Goal: Task Accomplishment & Management: Use online tool/utility

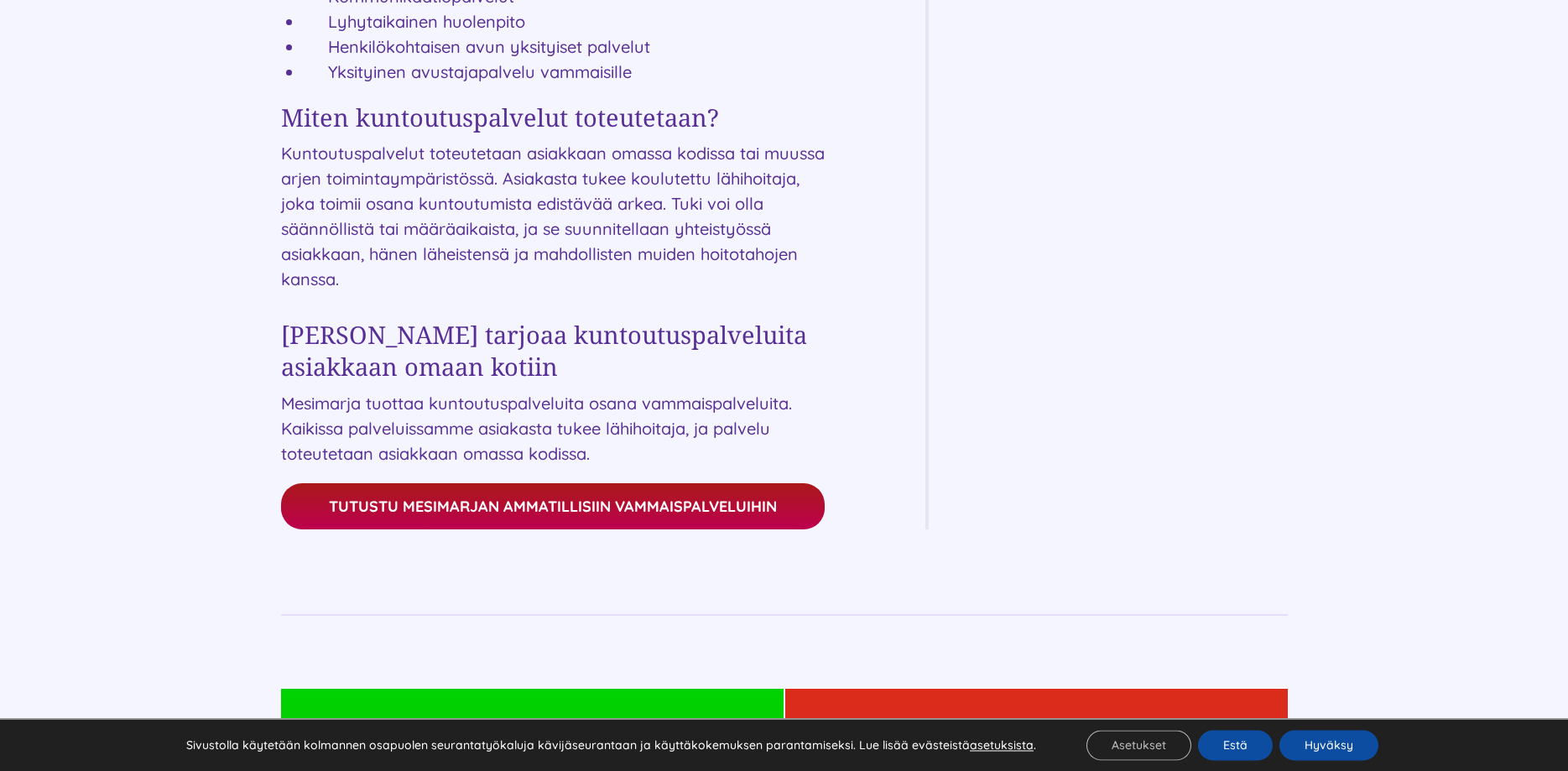
scroll to position [1882, 0]
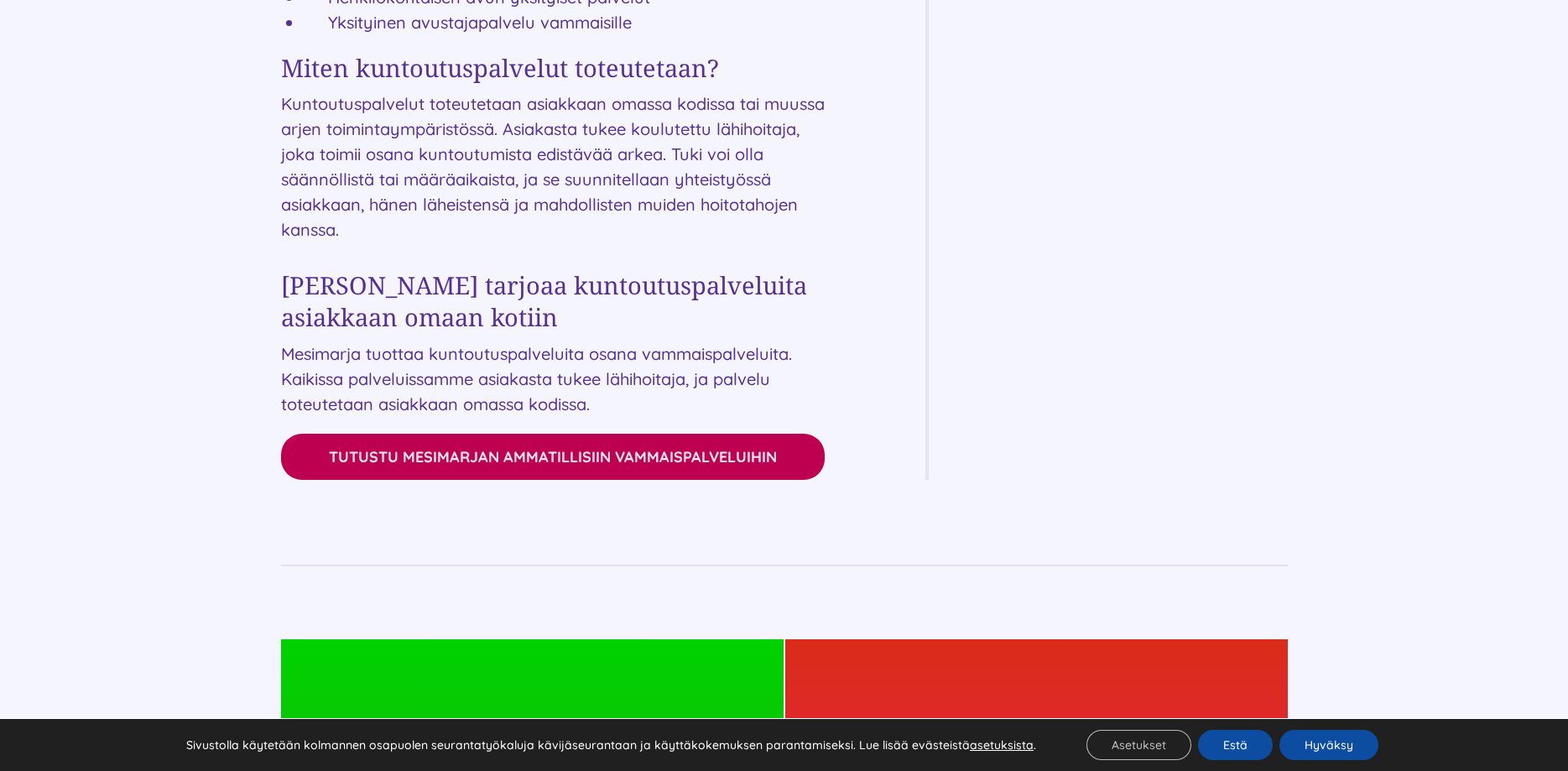
click at [612, 460] on span "Tutustu Mesimarjan ammatillisiin vammaispalveluihin" at bounding box center [553, 457] width 448 height 18
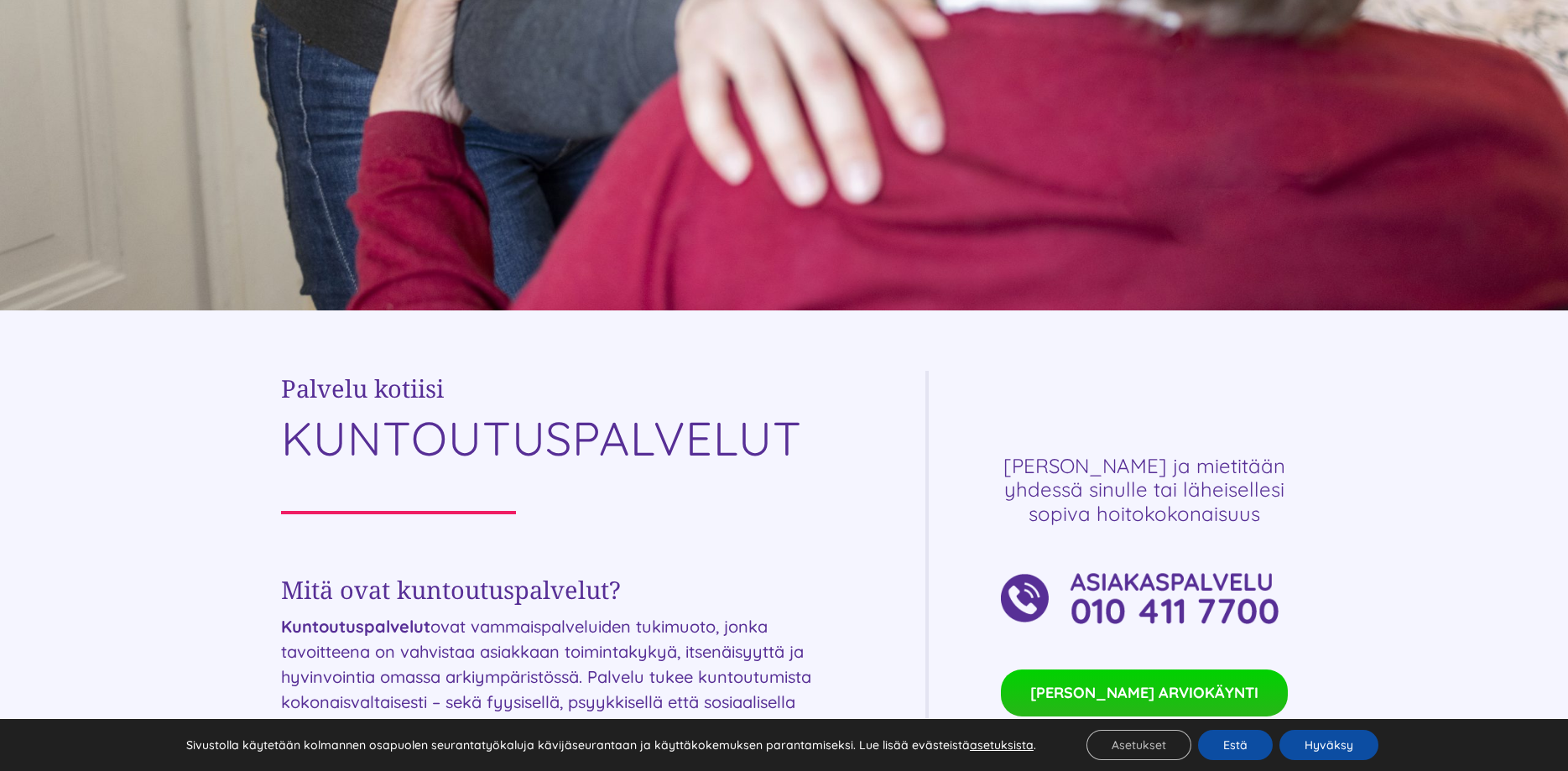
scroll to position [0, 0]
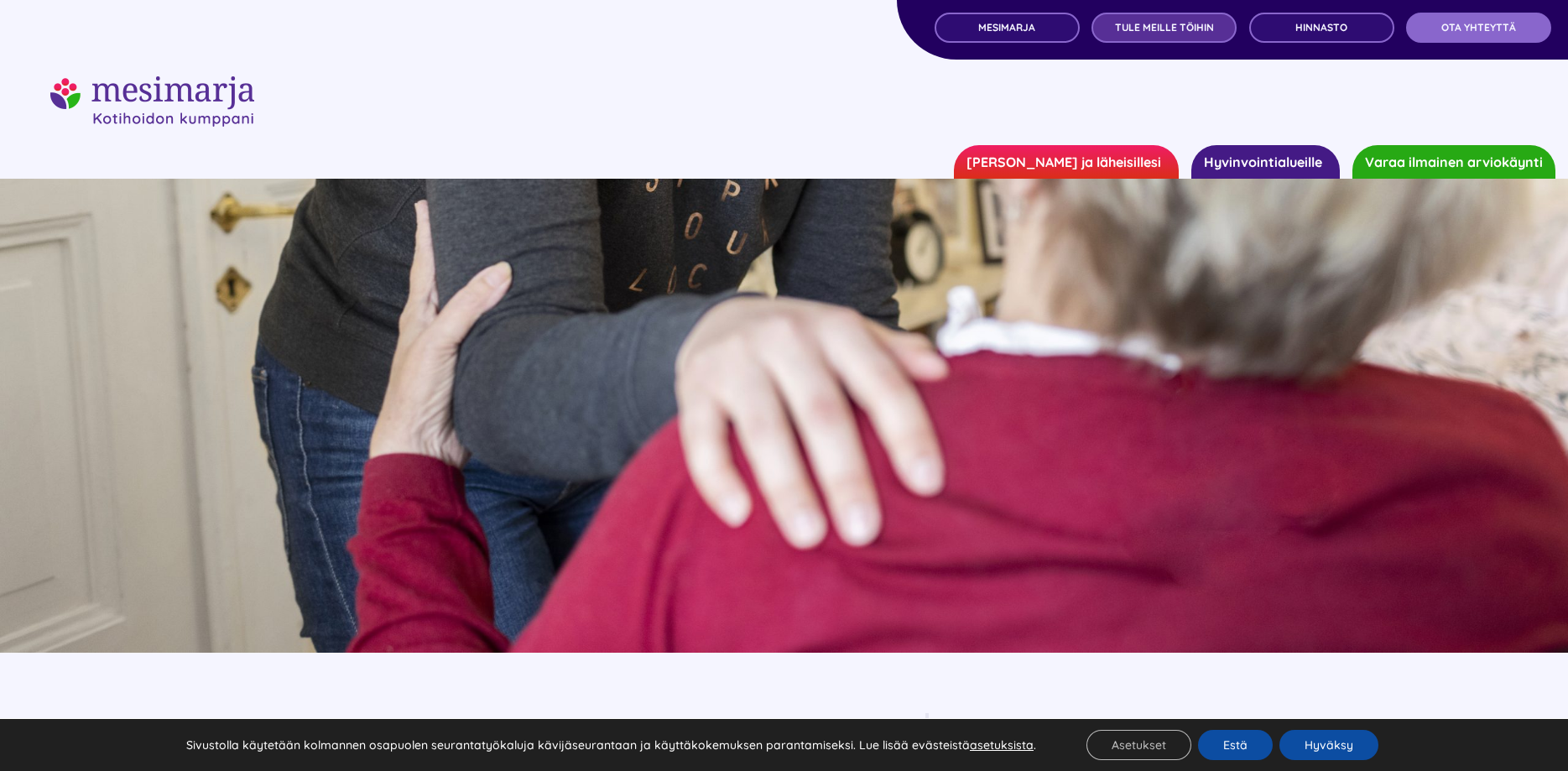
click at [1182, 22] on span "TULE MEILLE TÖIHIN" at bounding box center [1164, 27] width 99 height 11
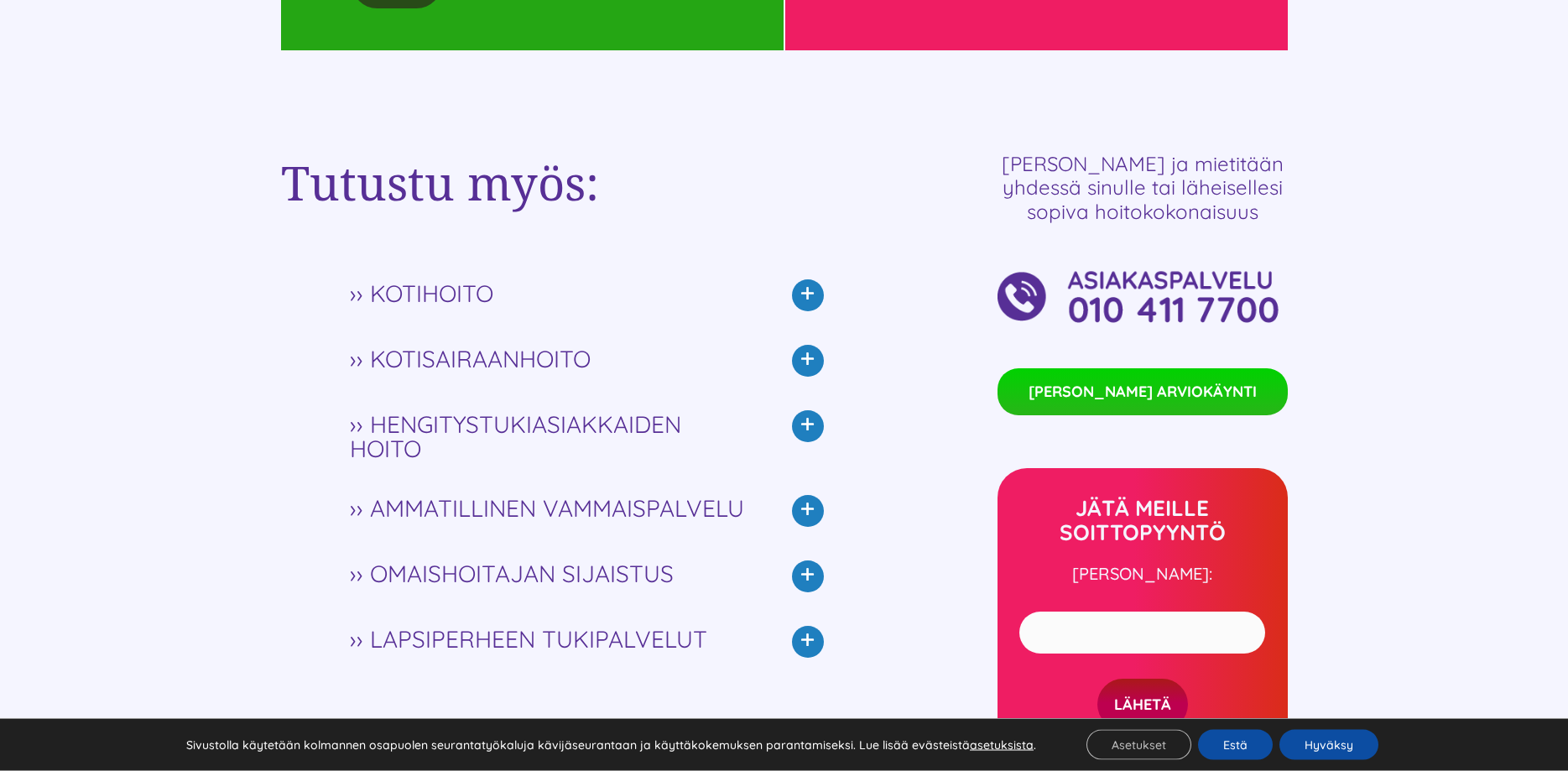
scroll to position [2738, 0]
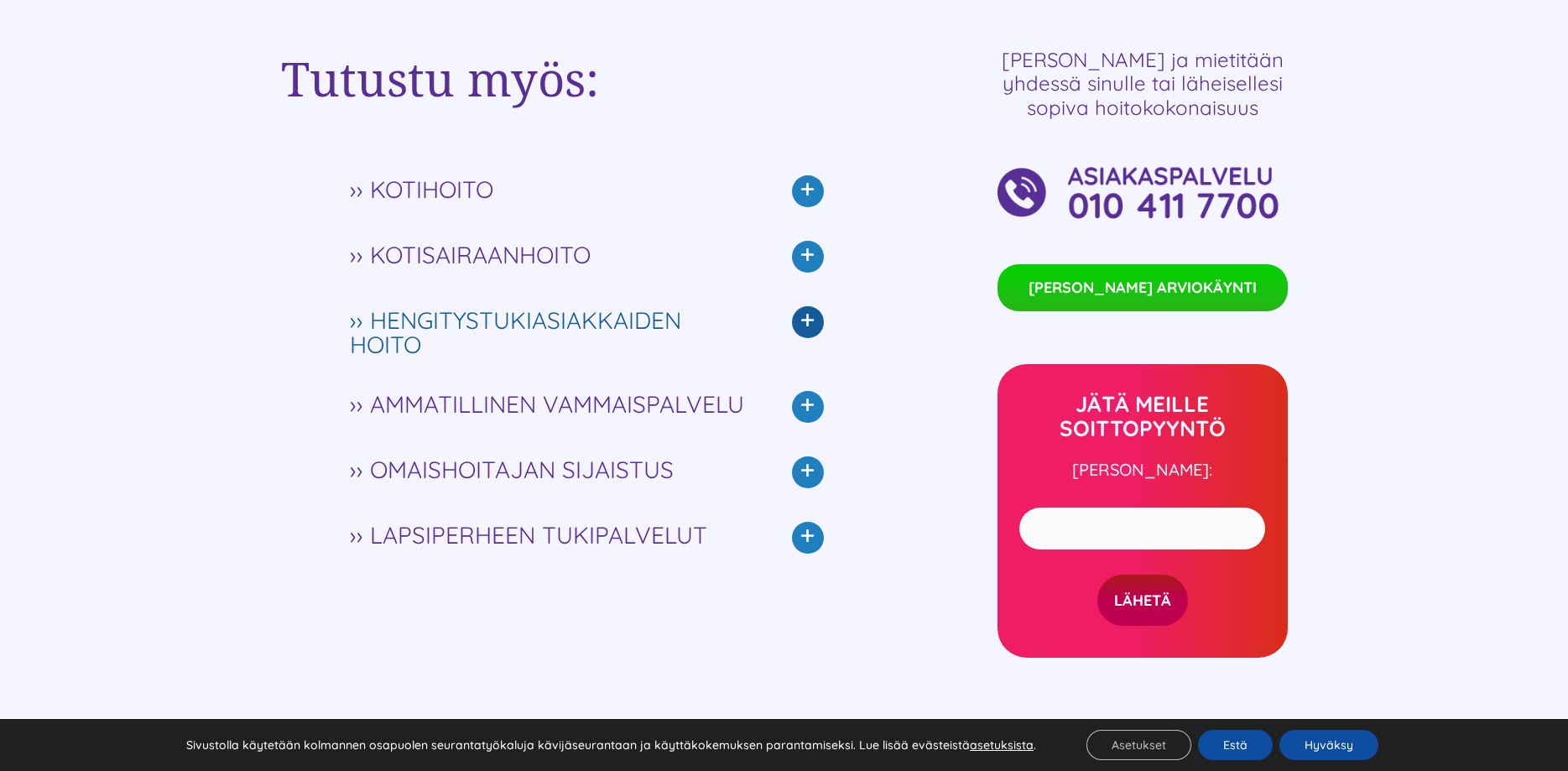
click at [806, 320] on icon at bounding box center [808, 322] width 32 height 32
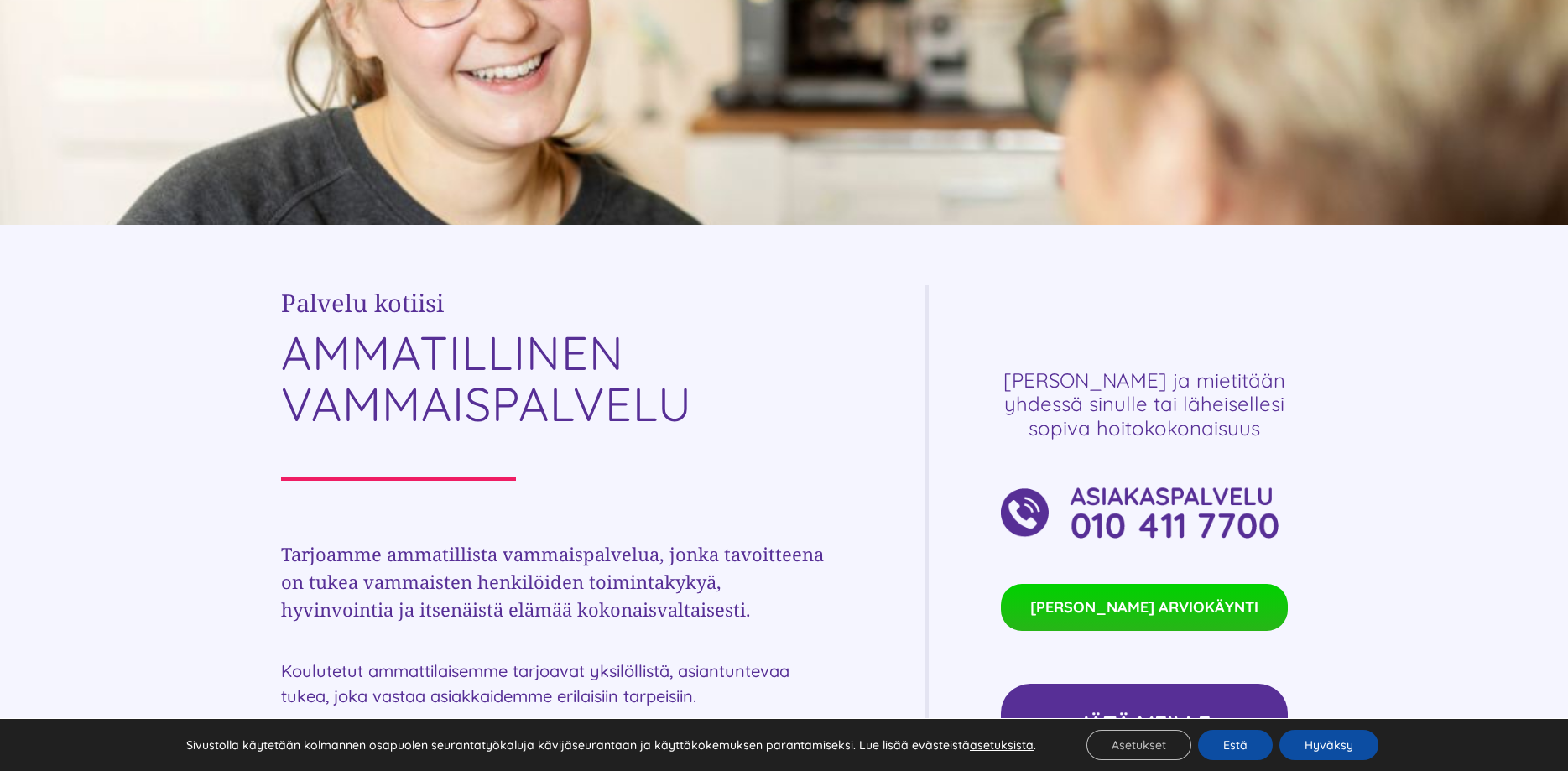
scroll to position [0, 0]
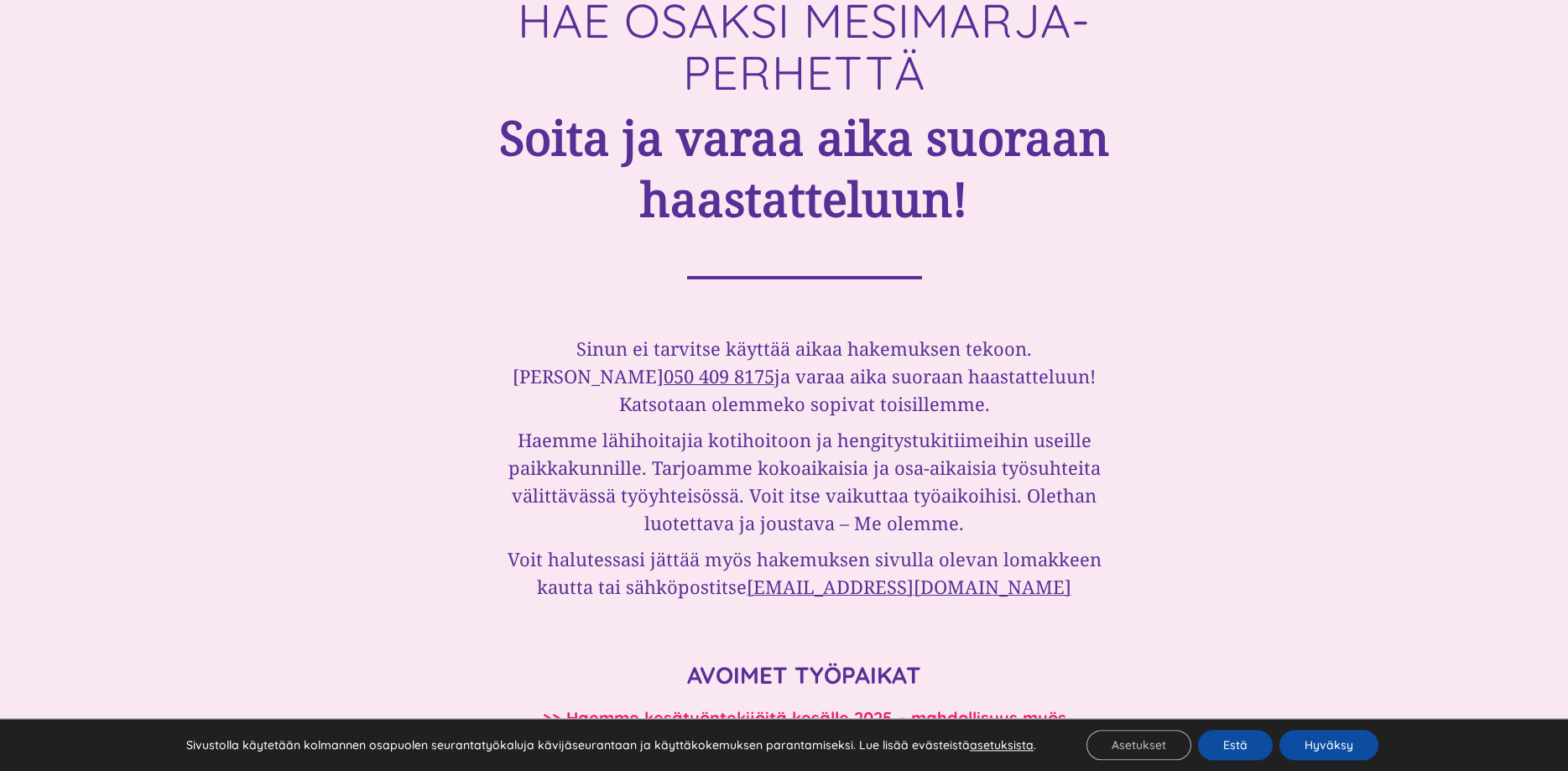
scroll to position [941, 0]
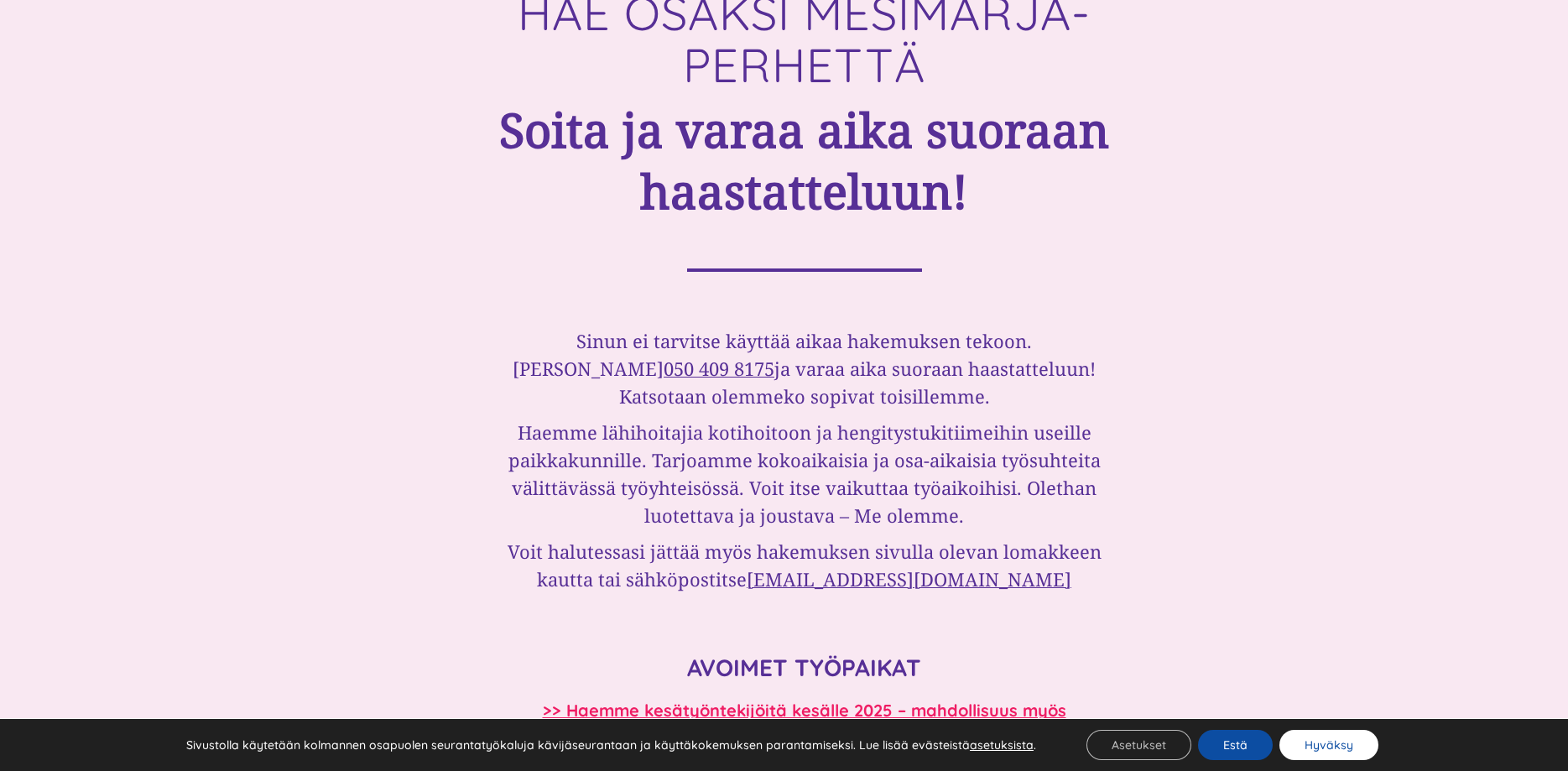
click at [1322, 747] on button "Hyväksy" at bounding box center [1328, 745] width 99 height 30
